Goal: Task Accomplishment & Management: Complete application form

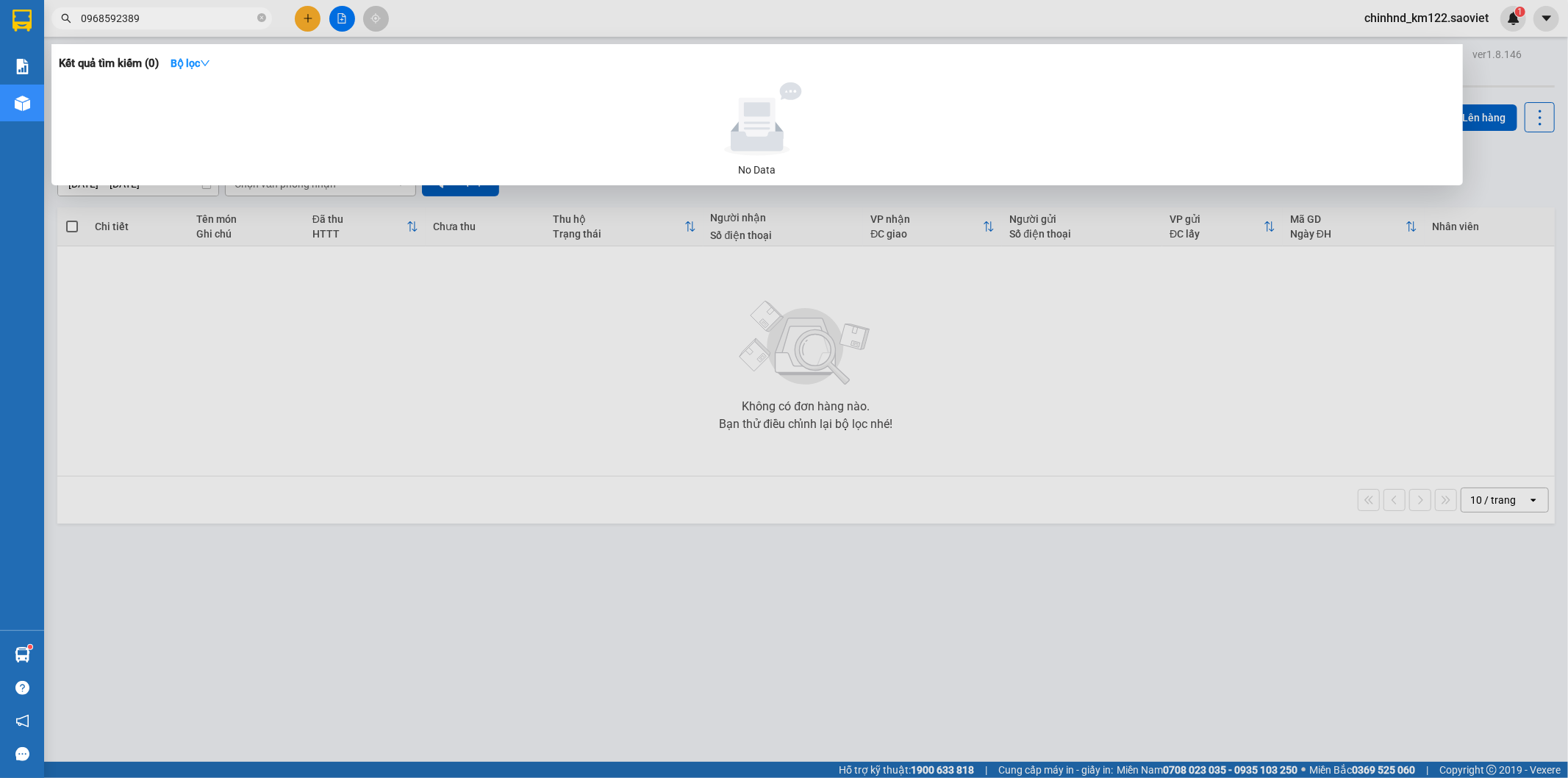
click at [261, 22] on icon "close-circle" at bounding box center [262, 18] width 9 height 9
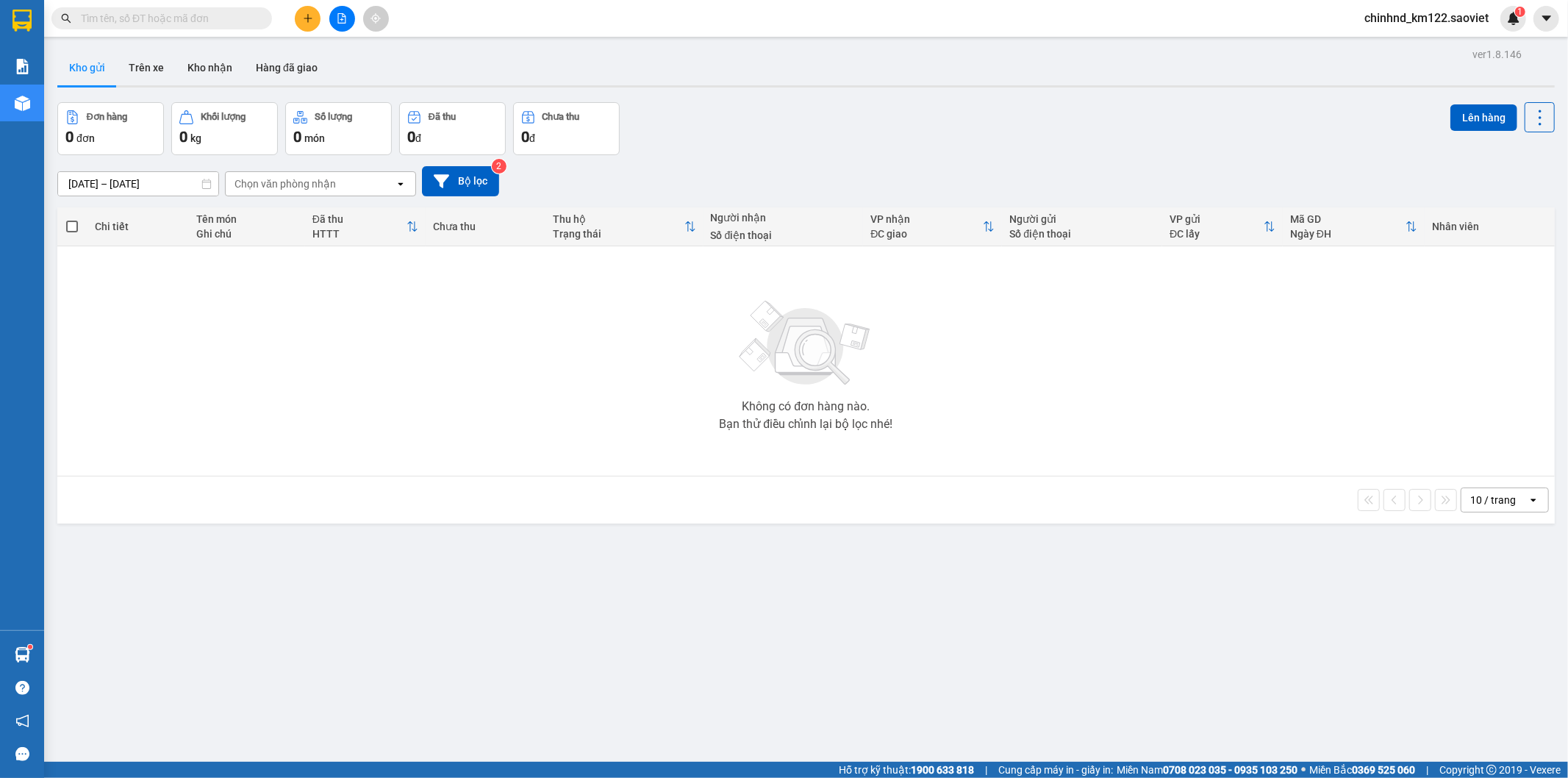
paste input "GYRVW3FS"
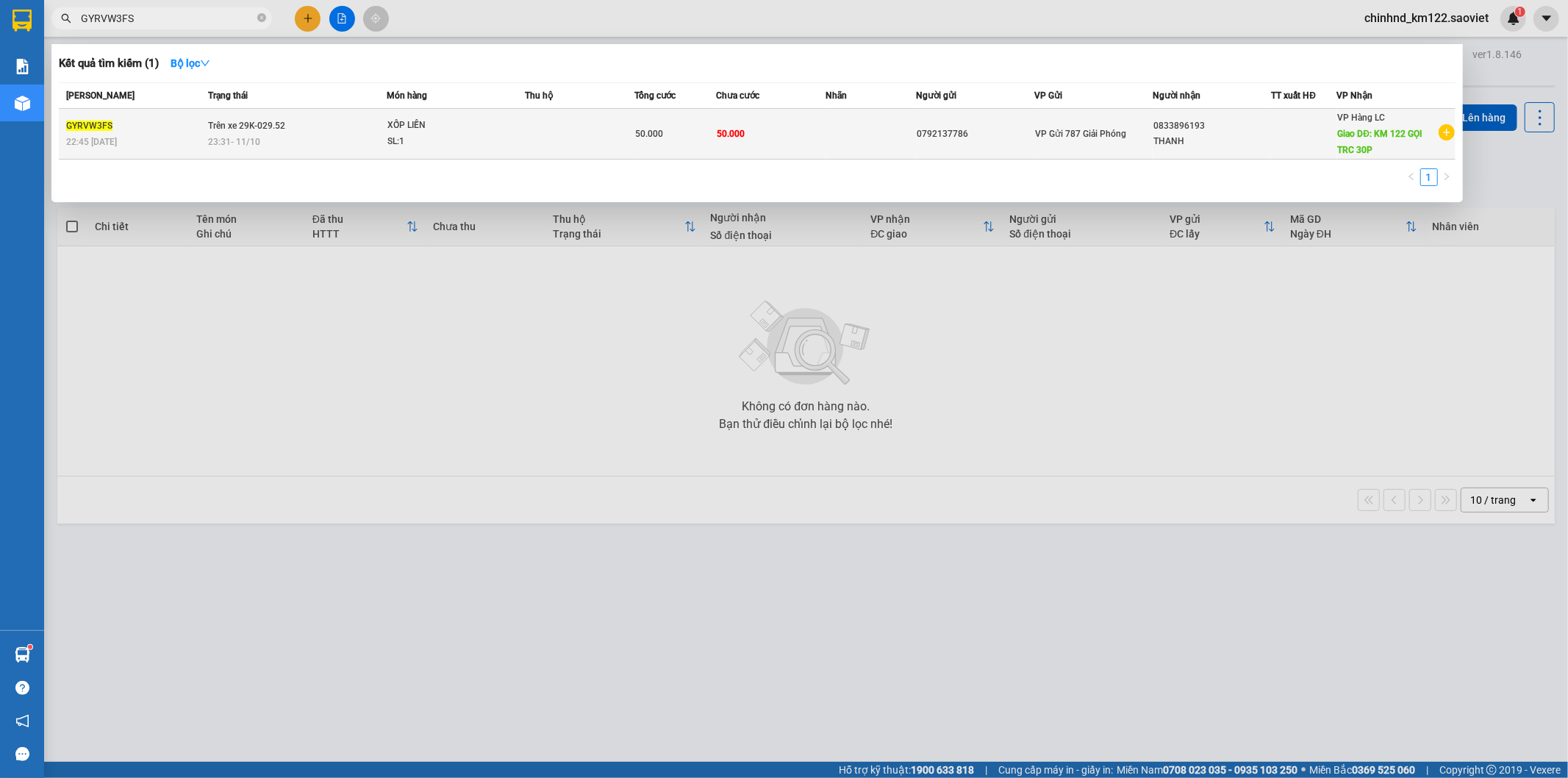
type input "GYRVW3FS"
click at [430, 126] on div "XỐP LIỀN" at bounding box center [443, 126] width 111 height 16
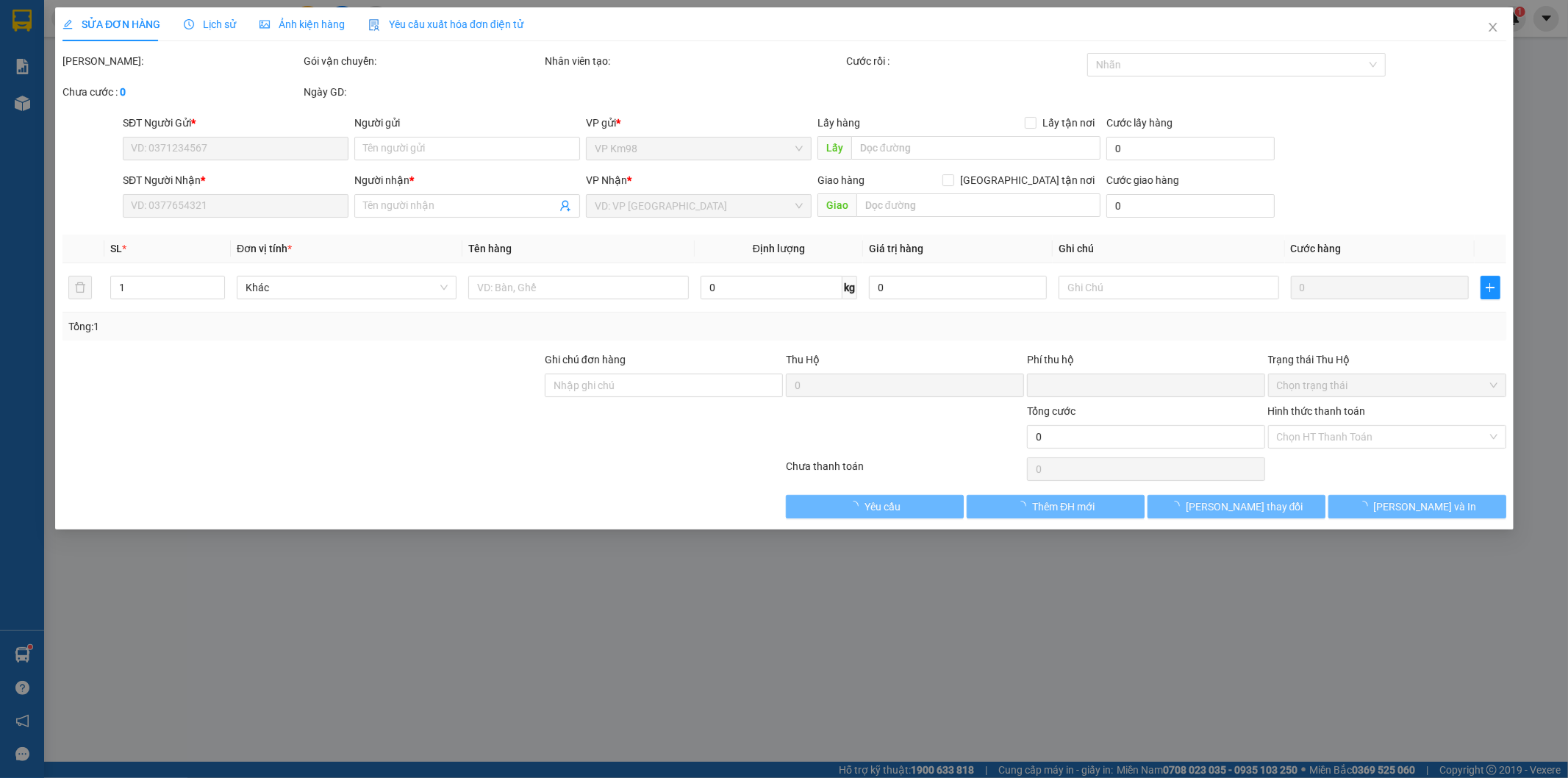
type input "0792137786"
type input "0833896193"
type input "THANH"
type input "KM 122 GỌI TRC 30P"
type input "0"
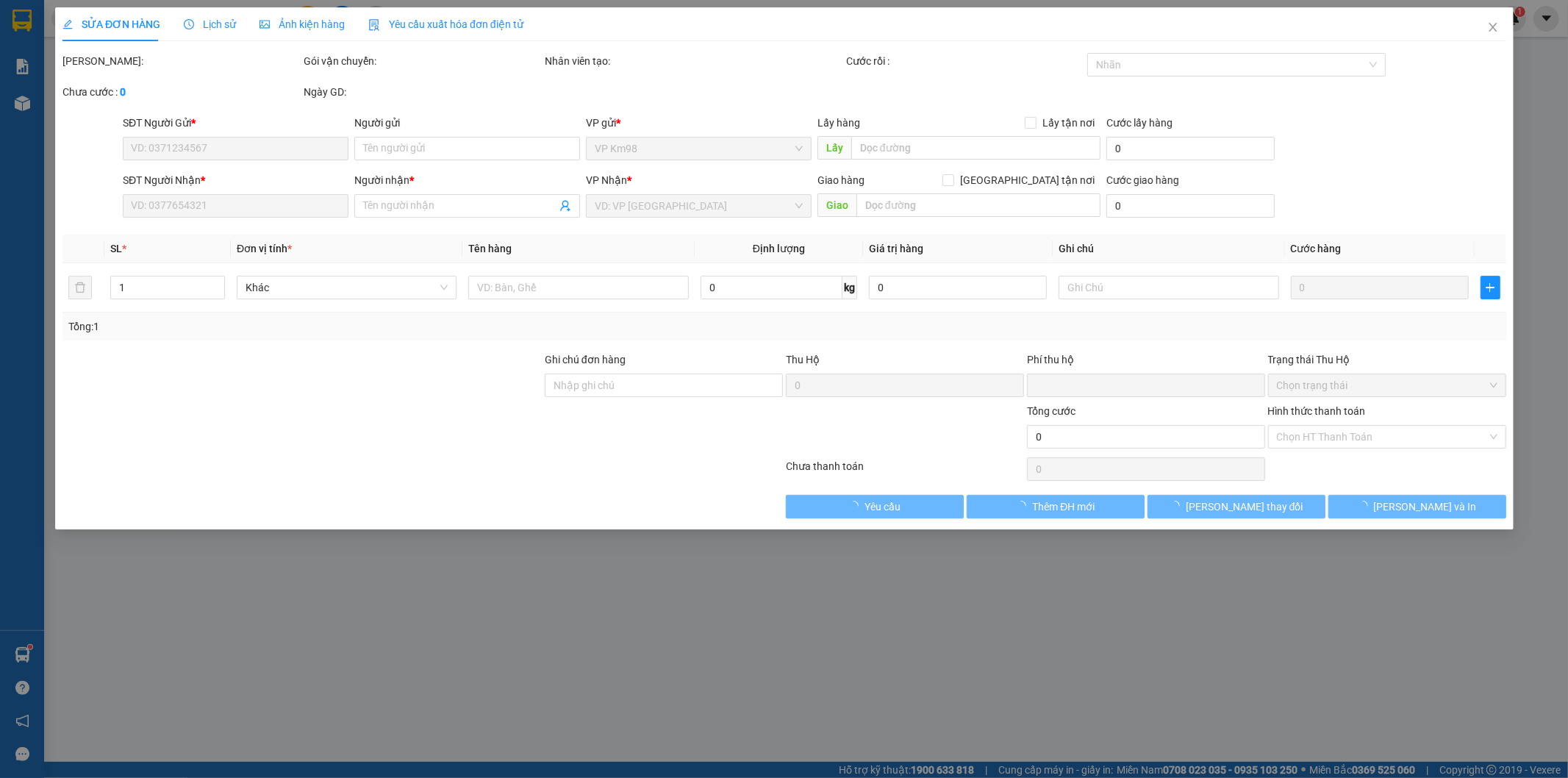
type input "50.000"
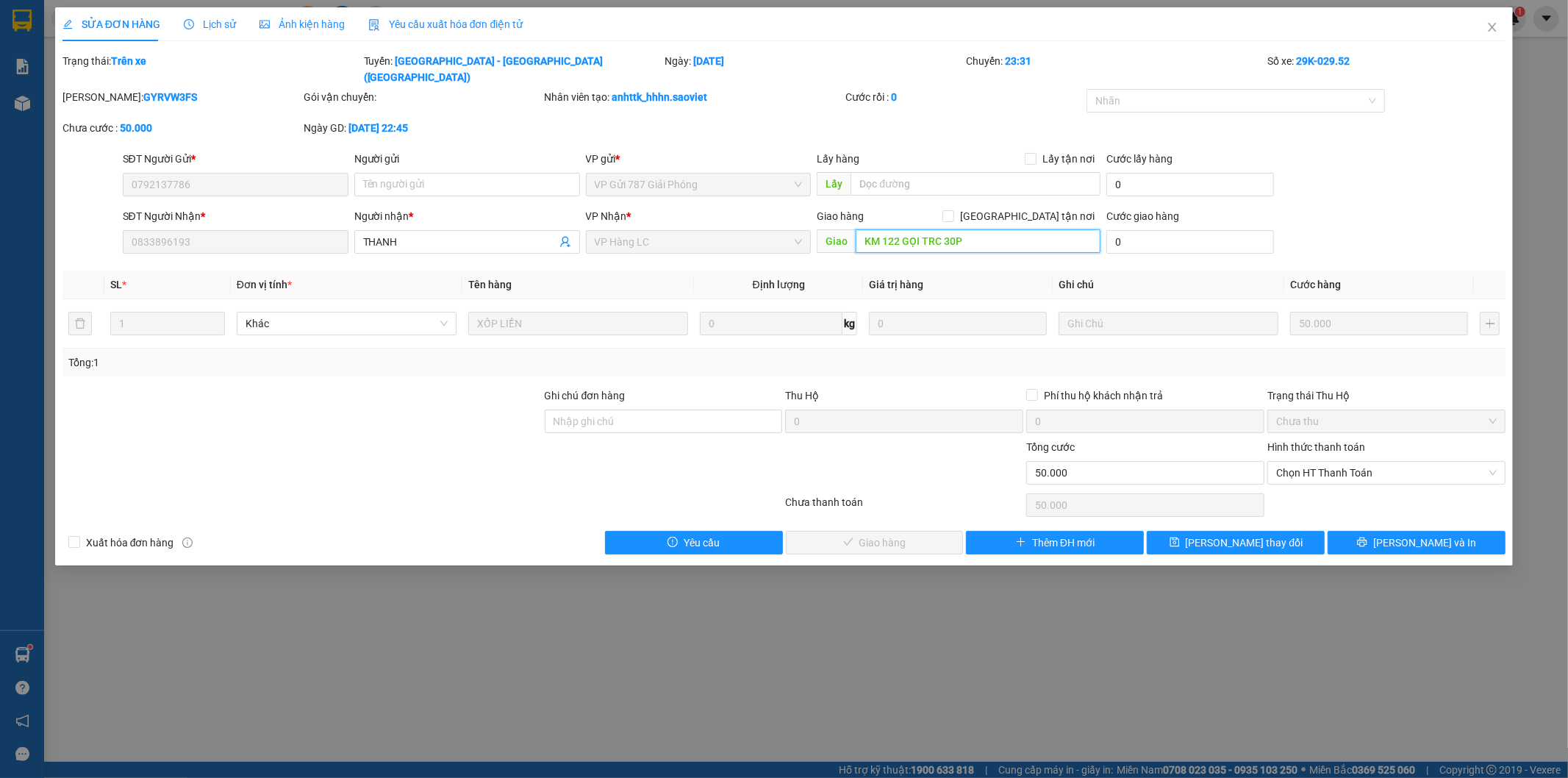
click at [1056, 231] on input "KM 122 GỌI TRC 30P" at bounding box center [978, 241] width 245 height 24
click at [1494, 26] on icon "close" at bounding box center [1493, 27] width 8 height 9
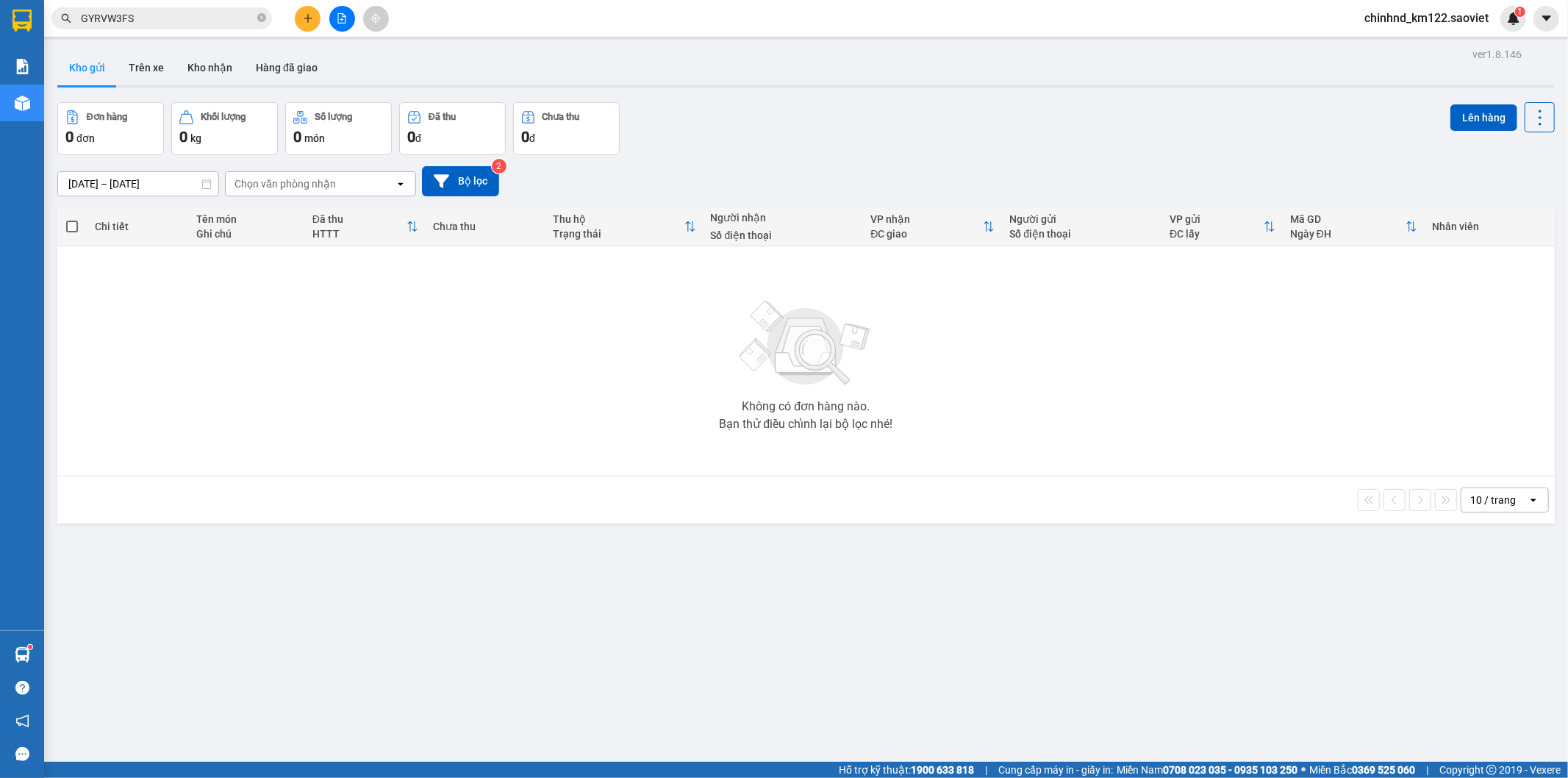
click at [224, 34] on div "Kết quả tìm kiếm ( 1 ) Bộ lọc Mã ĐH Trạng thái Món hàng Thu hộ Tổng cước Chưa c…" at bounding box center [784, 18] width 1568 height 37
click at [225, 20] on input "GYRVW3FS" at bounding box center [167, 18] width 173 height 16
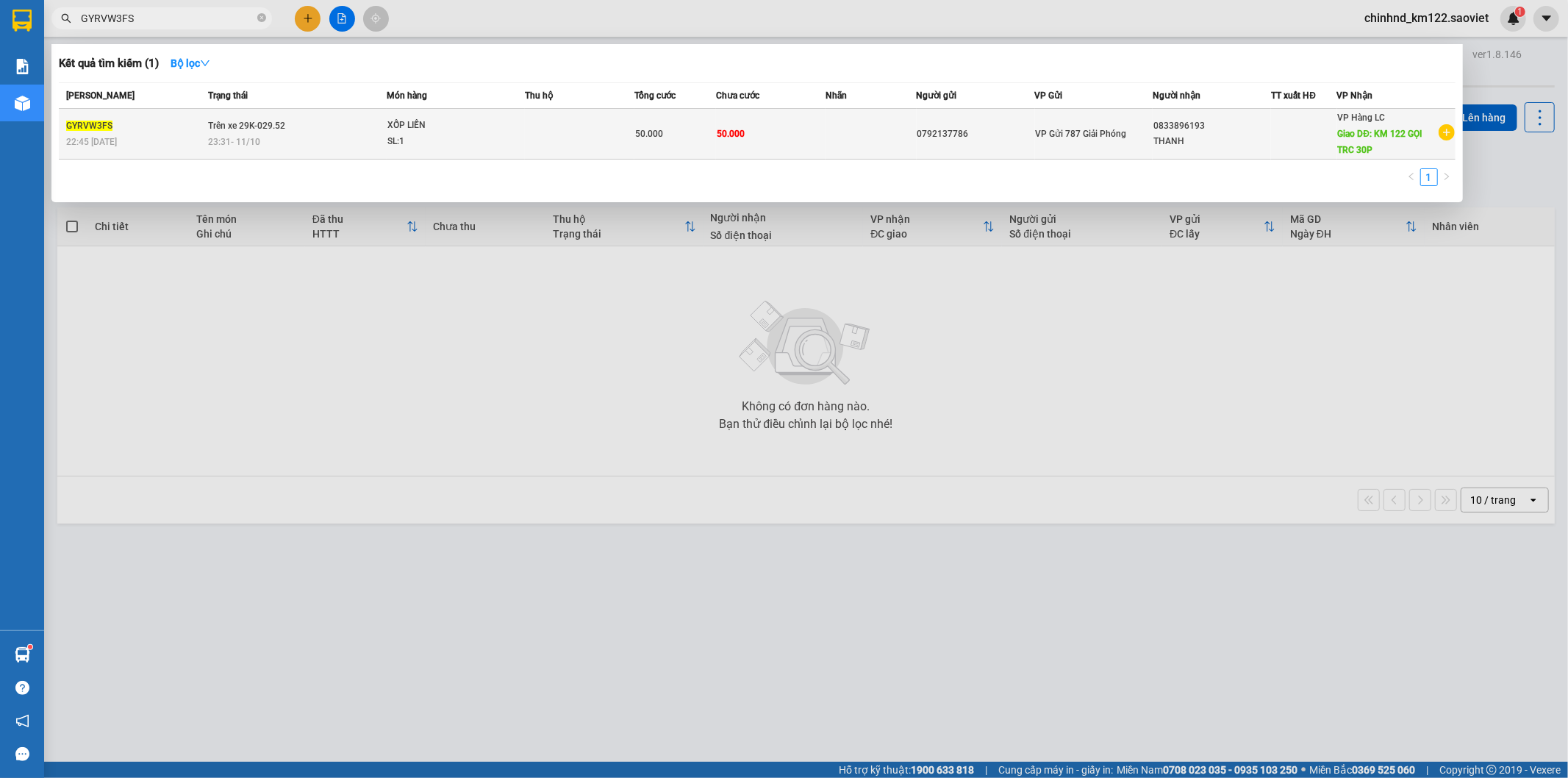
click at [727, 143] on td "50.000" at bounding box center [770, 134] width 110 height 51
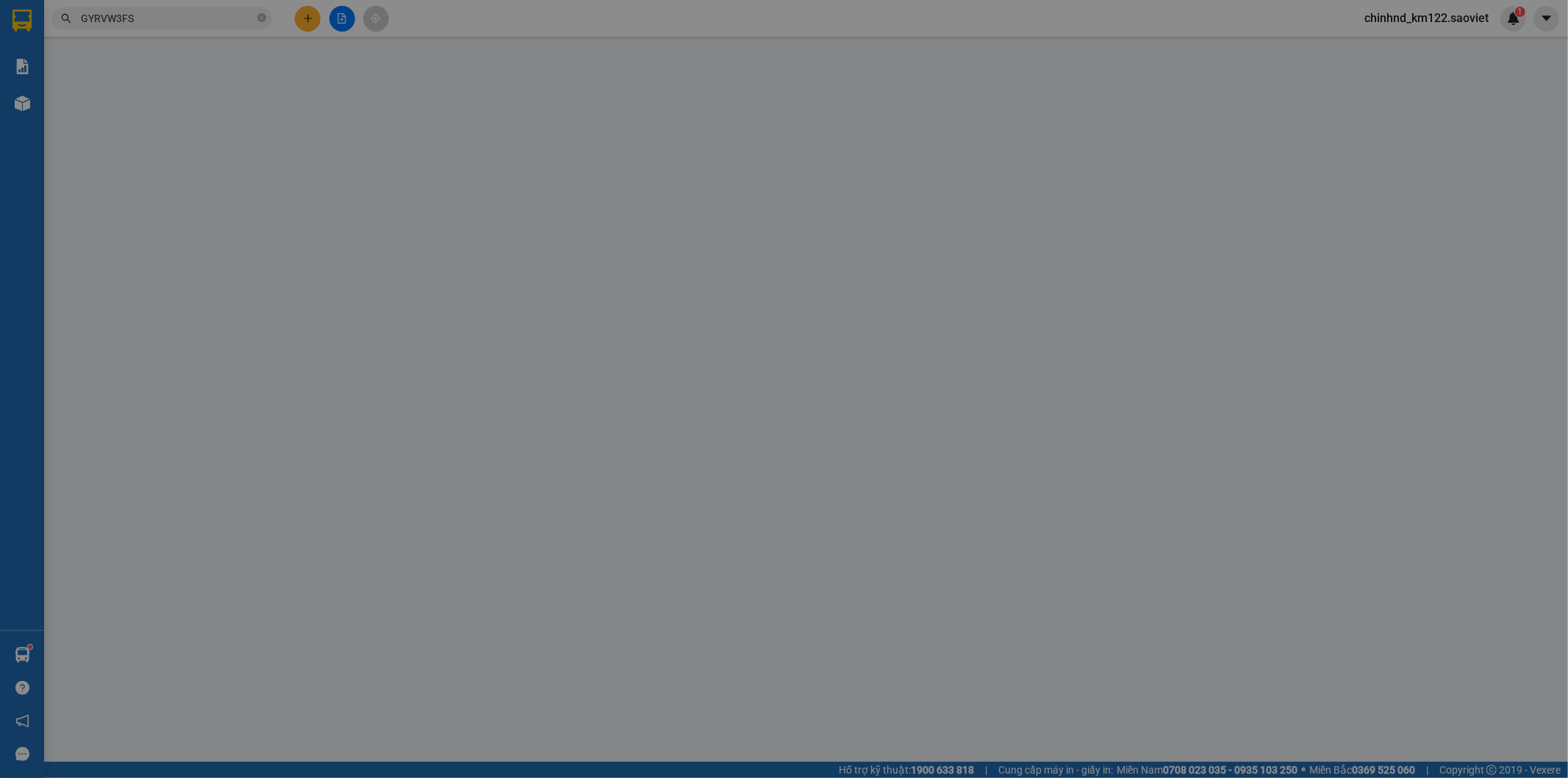
type input "0792137786"
type input "0833896193"
type input "THANH"
type input "KM 122 GỌI TRC 30P"
type input "0"
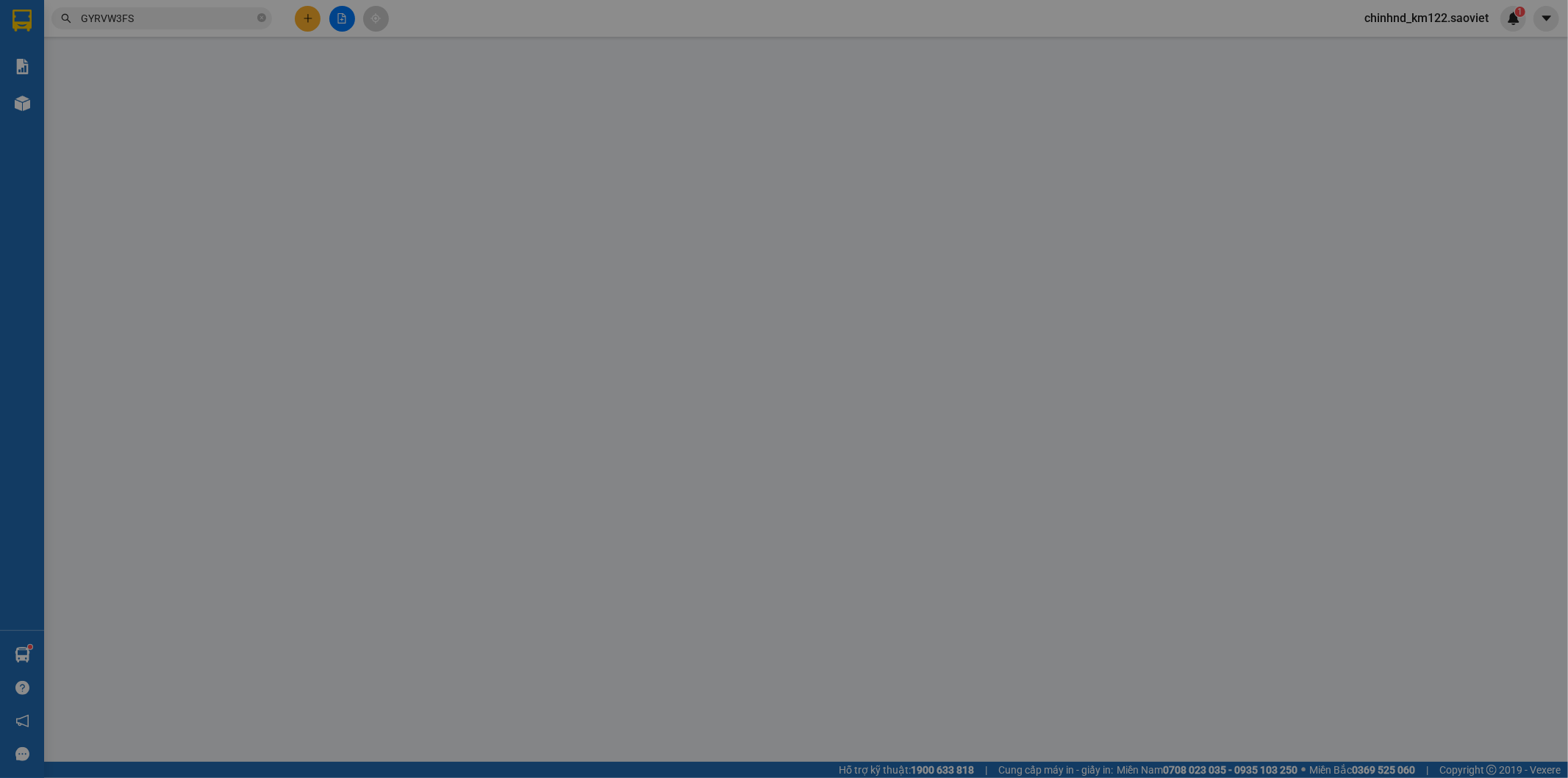
type input "50.000"
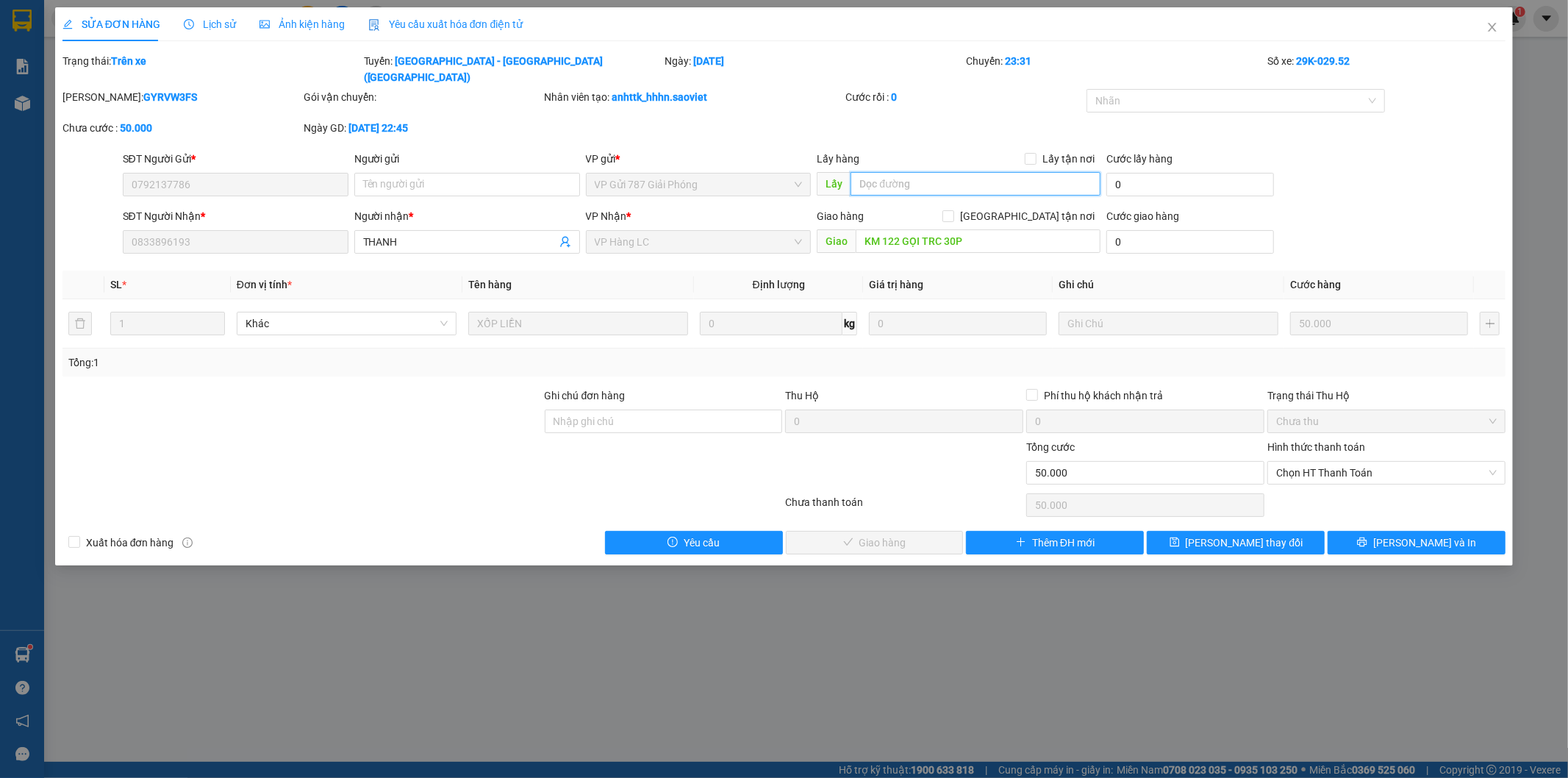
click at [910, 172] on input "text" at bounding box center [975, 184] width 250 height 24
type input "xe trả"
click at [1234, 507] on div "Total Paid Fee 0 Total UnPaid Fee 50.000 Cash Collection Total Fee Trạng thái: …" at bounding box center [784, 303] width 1444 height 502
click at [1234, 535] on span "[PERSON_NAME] thay đổi" at bounding box center [1245, 543] width 118 height 16
